Goal: Task Accomplishment & Management: Use online tool/utility

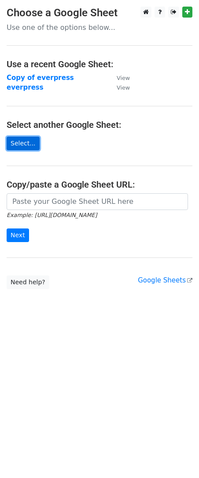
click at [29, 141] on link "Select..." at bounding box center [23, 144] width 33 height 14
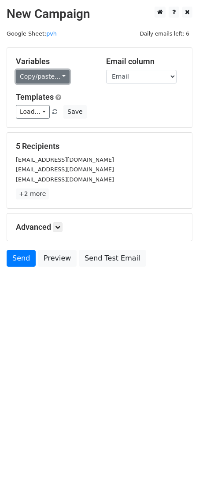
click at [50, 77] on link "Copy/paste..." at bounding box center [43, 77] width 54 height 14
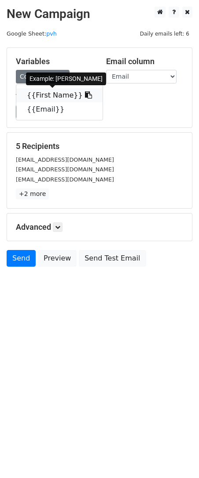
click at [52, 90] on link "{{First Name}}" at bounding box center [59, 95] width 86 height 14
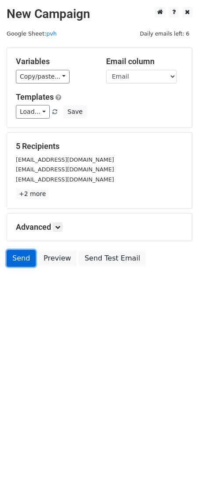
click at [14, 262] on link "Send" at bounding box center [21, 258] width 29 height 17
